Goal: Navigation & Orientation: Understand site structure

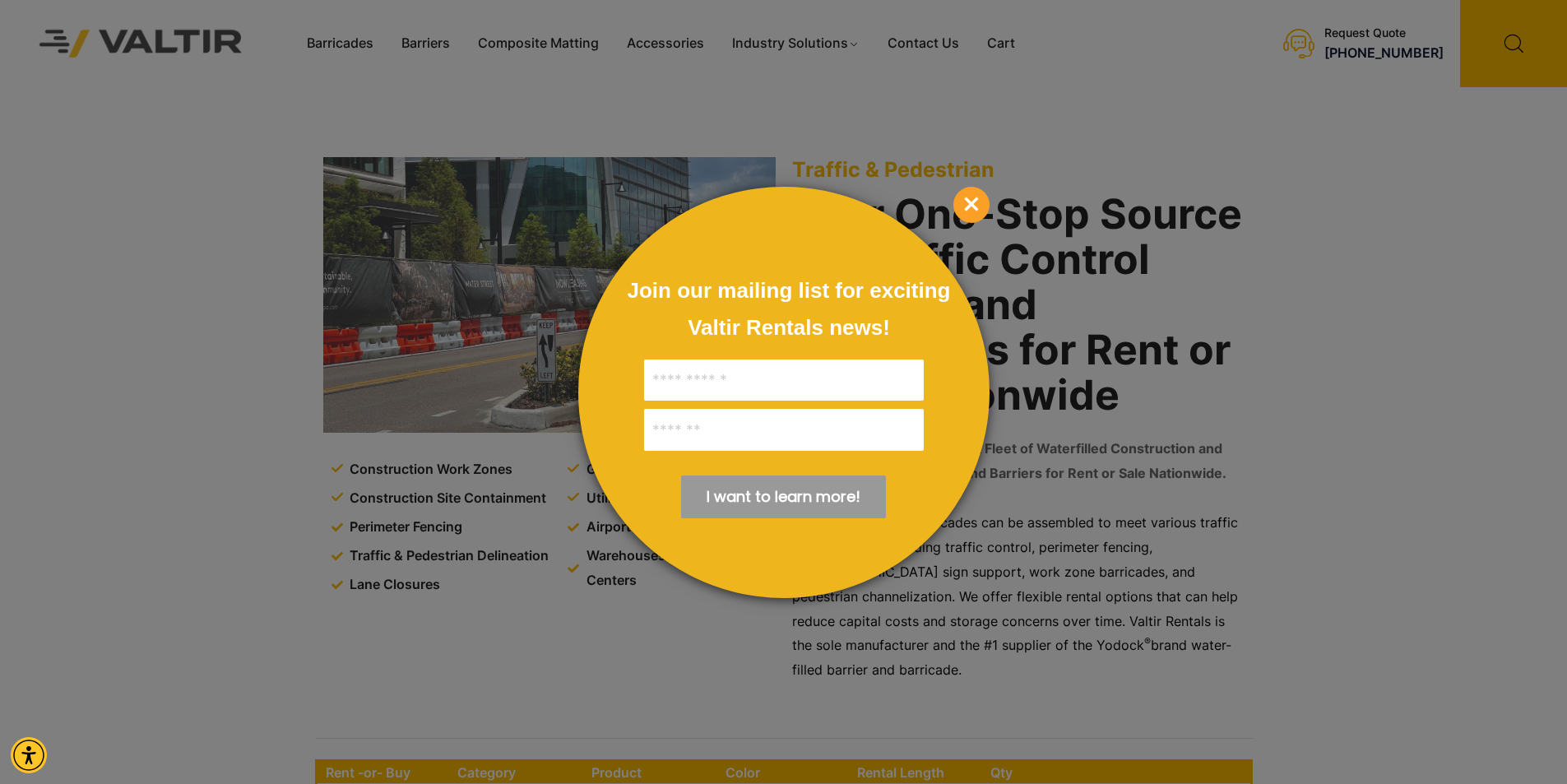
click at [963, 199] on span "×" at bounding box center [971, 205] width 36 height 36
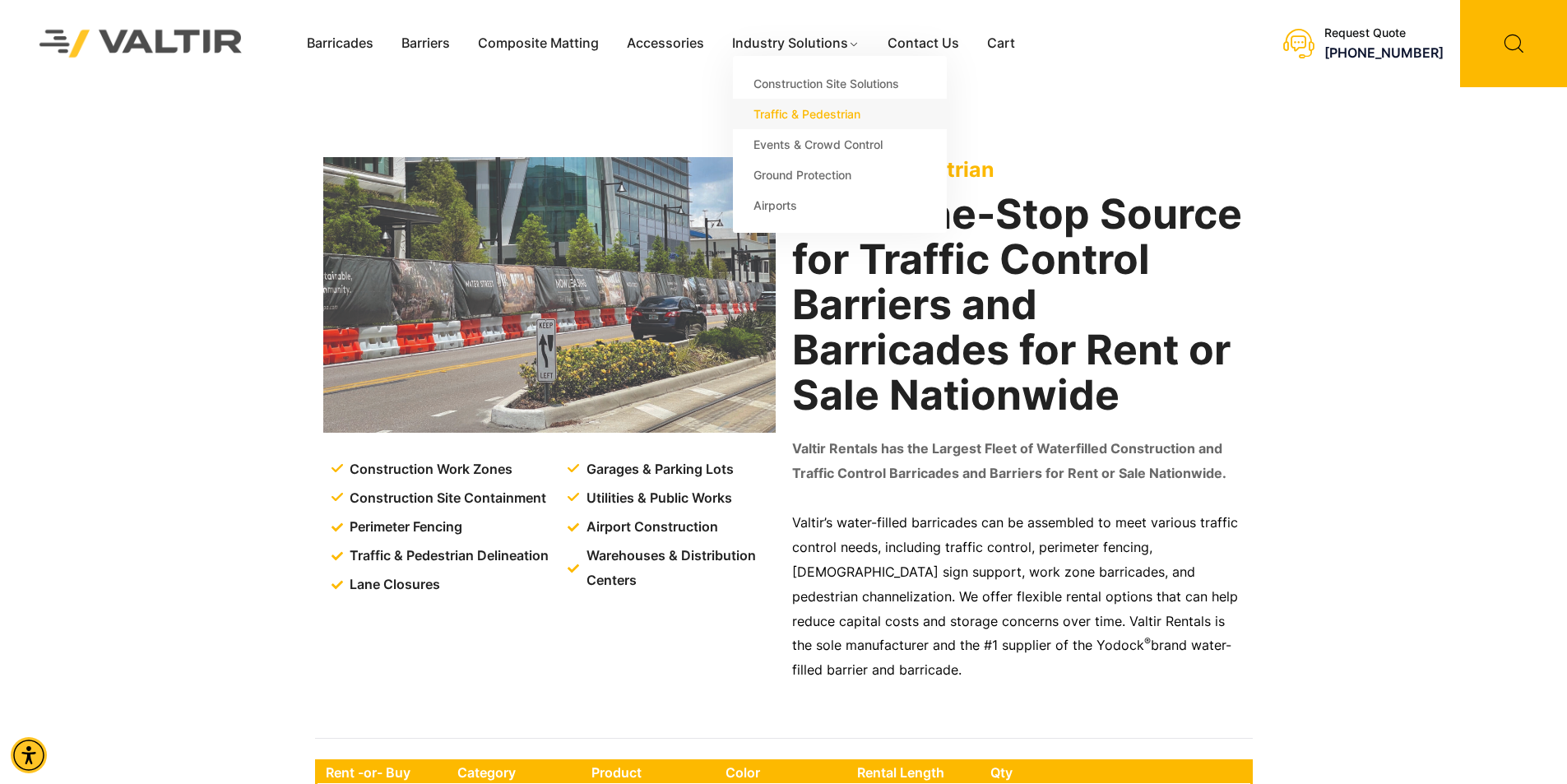
click at [820, 111] on link "Traffic & Pedestrian" at bounding box center [840, 114] width 214 height 30
click at [773, 204] on link "Airports" at bounding box center [840, 205] width 214 height 30
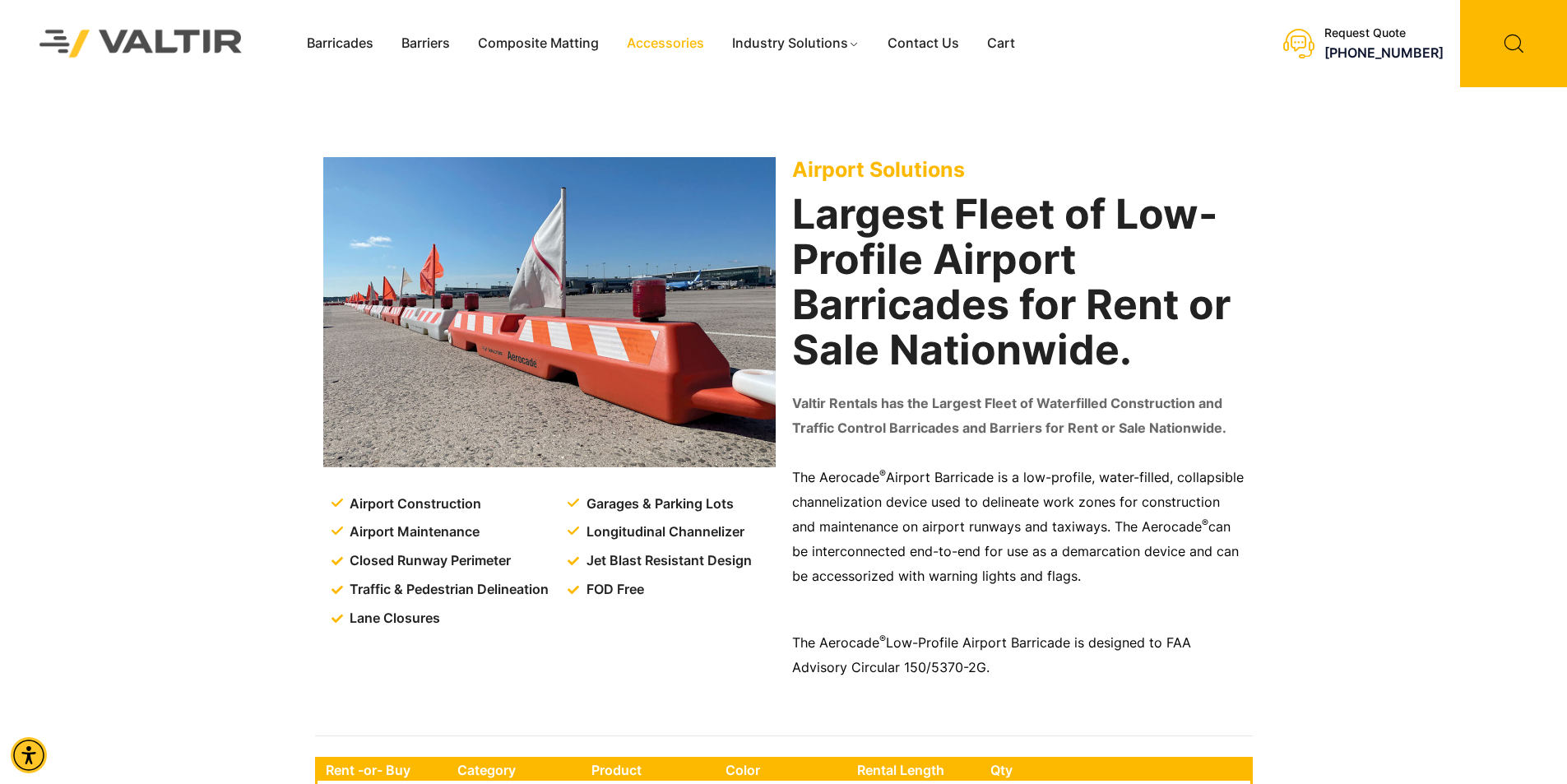
click at [670, 43] on link "Accessories" at bounding box center [666, 43] width 106 height 24
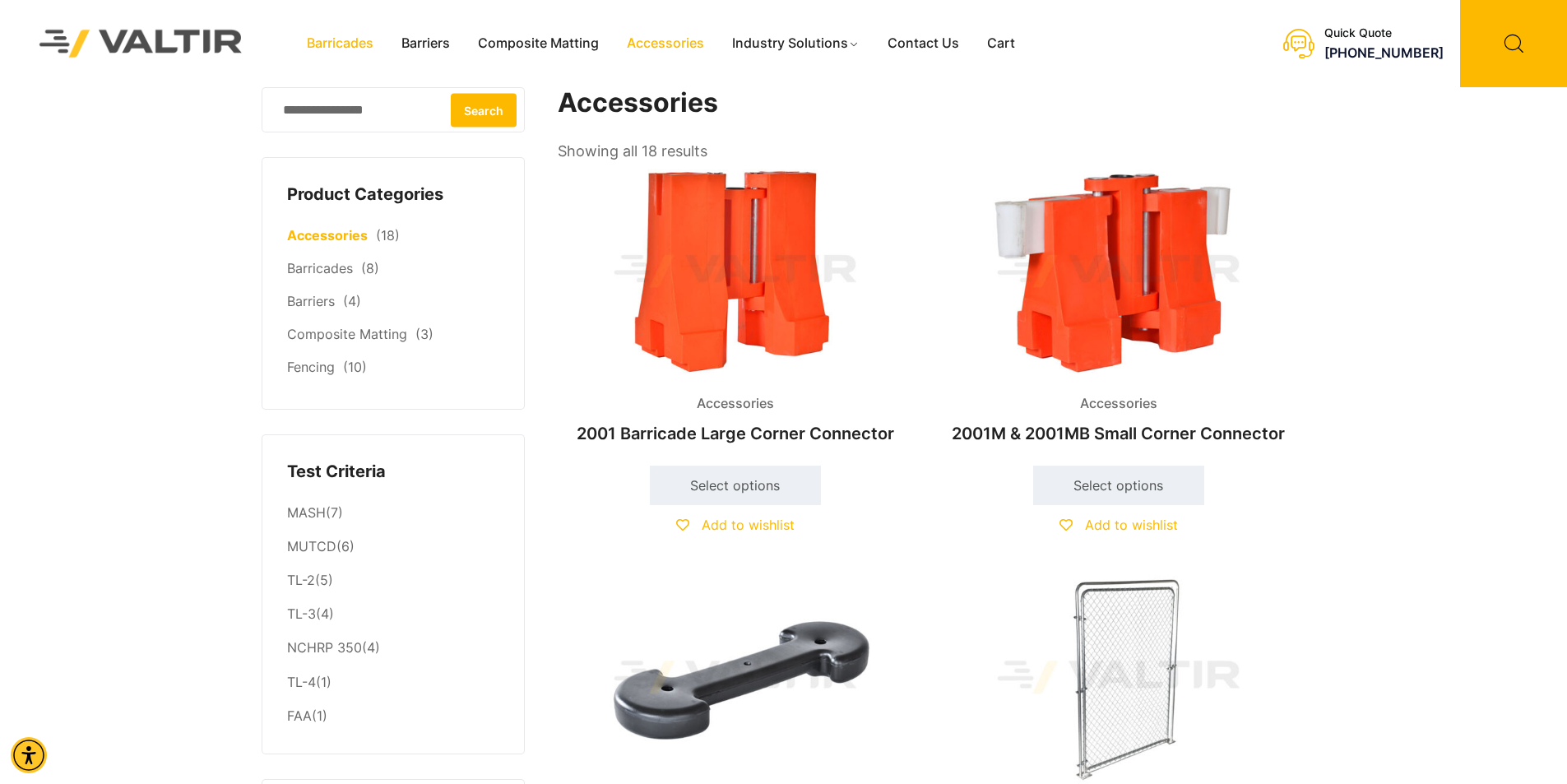
click at [346, 44] on link "Barricades" at bounding box center [340, 43] width 95 height 24
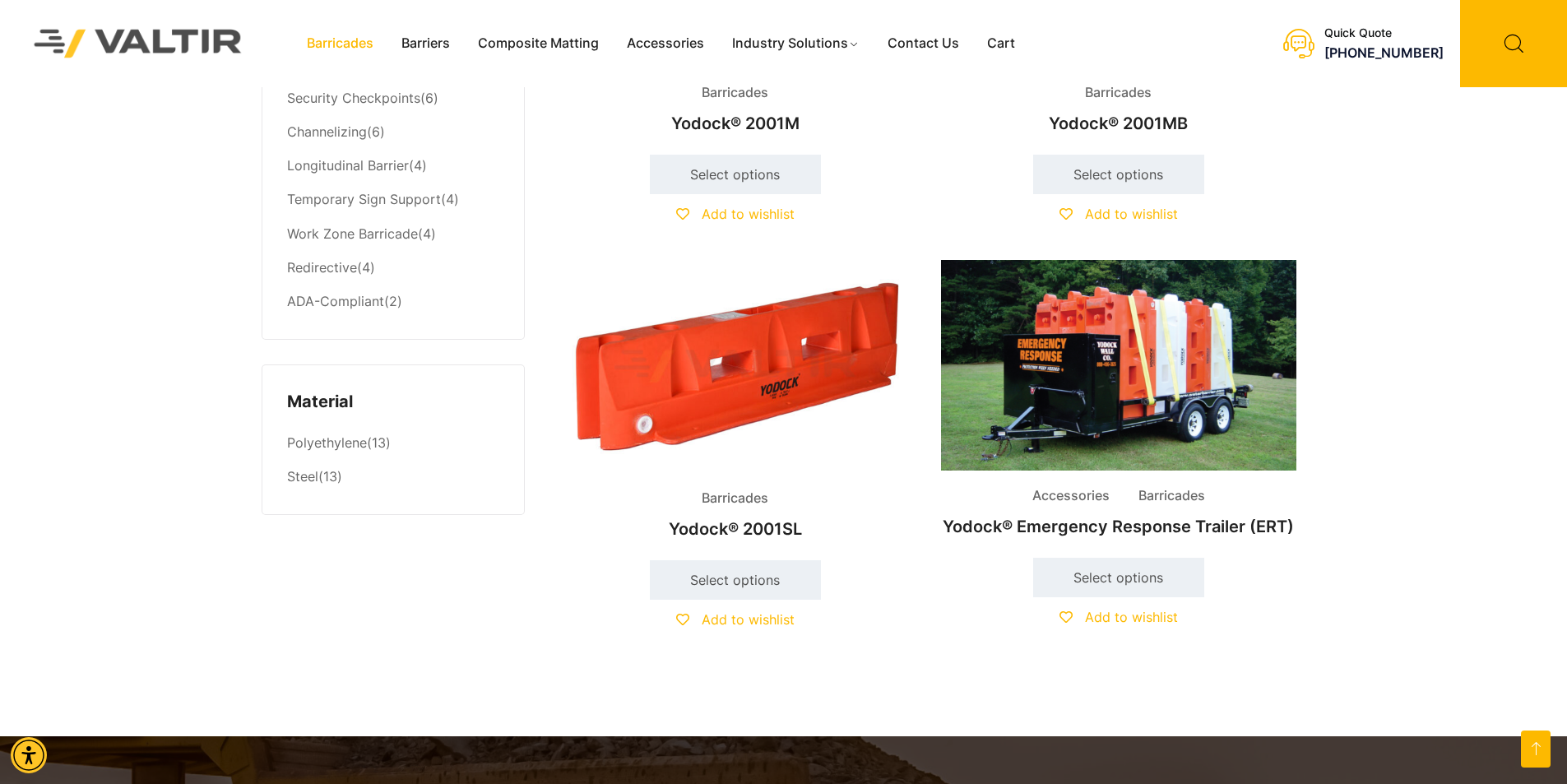
scroll to position [905, 0]
